Goal: Transaction & Acquisition: Purchase product/service

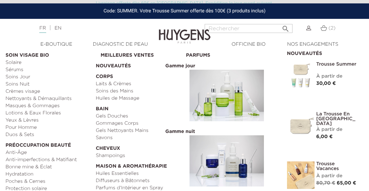
scroll to position [217, 0]
click at [187, 68] on span "Gamme jour" at bounding box center [179, 66] width 33 height 6
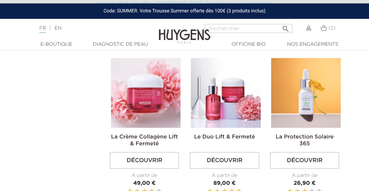
scroll to position [689, 0]
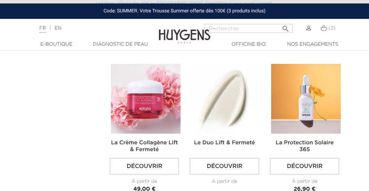
click at [205, 111] on img at bounding box center [226, 99] width 70 height 70
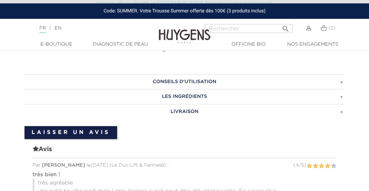
scroll to position [508, 0]
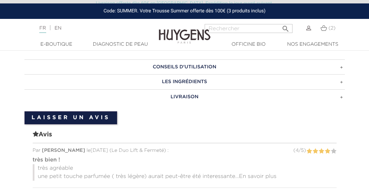
click at [185, 69] on h3 "CONSEILS D'UTILISATION" at bounding box center [184, 67] width 320 height 15
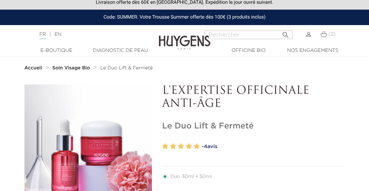
scroll to position [0, 0]
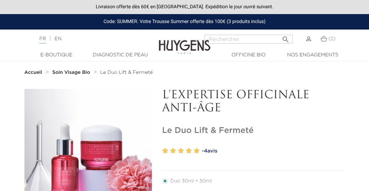
click at [75, 74] on strong "Soin Visage Bio" at bounding box center [71, 72] width 38 height 5
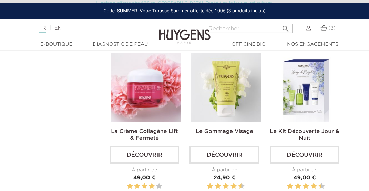
scroll to position [544, 0]
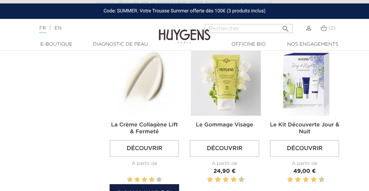
click at [137, 89] on img at bounding box center [146, 81] width 70 height 70
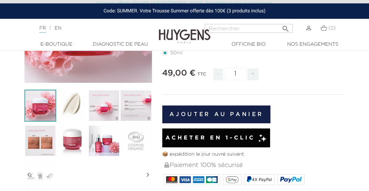
scroll to position [145, 0]
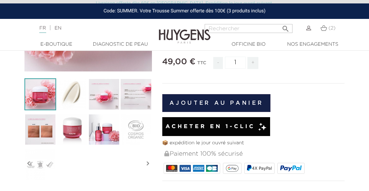
click at [136, 89] on img at bounding box center [136, 94] width 32 height 32
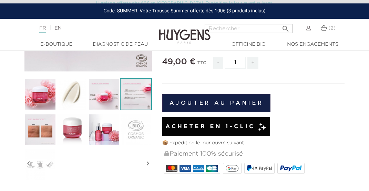
click at [136, 89] on img at bounding box center [136, 94] width 32 height 32
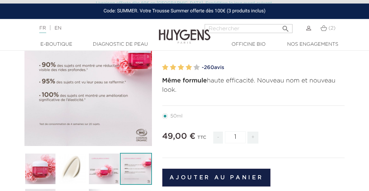
scroll to position [72, 0]
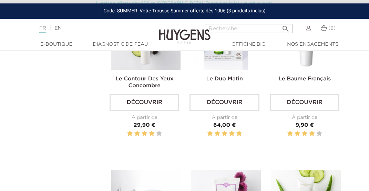
scroll to position [1414, 0]
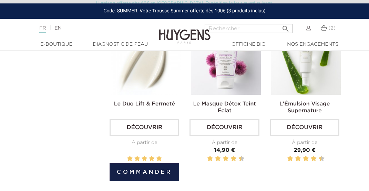
click at [138, 132] on link "Découvrir" at bounding box center [144, 127] width 70 height 17
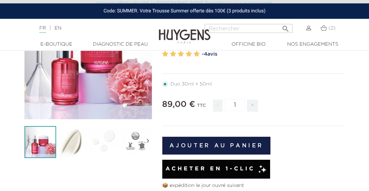
scroll to position [109, 0]
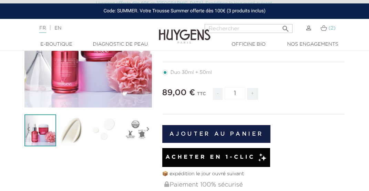
click at [324, 29] on img at bounding box center [323, 28] width 7 height 6
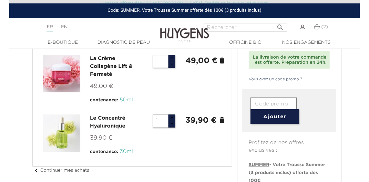
scroll to position [55, 0]
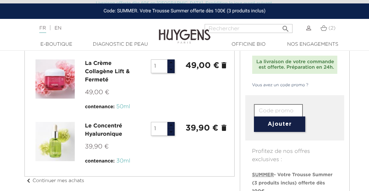
click at [225, 67] on icon "delete" at bounding box center [224, 65] width 8 height 8
click at [225, 65] on icon "delete" at bounding box center [224, 65] width 8 height 8
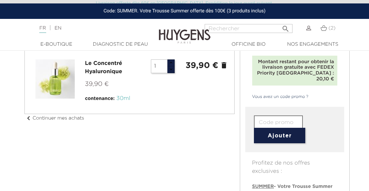
click at [224, 63] on icon "delete" at bounding box center [224, 65] width 8 height 8
